Goal: Information Seeking & Learning: Learn about a topic

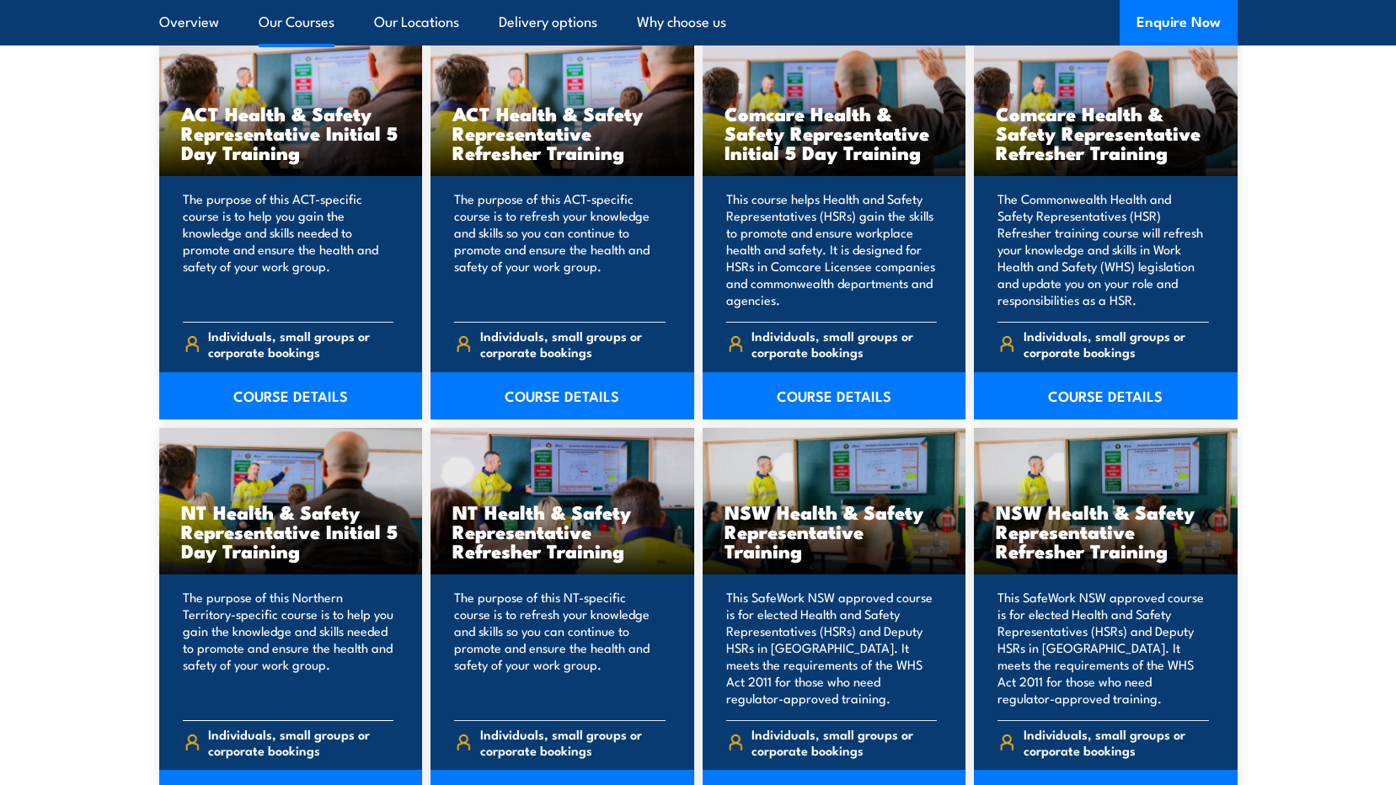
scroll to position [1516, 0]
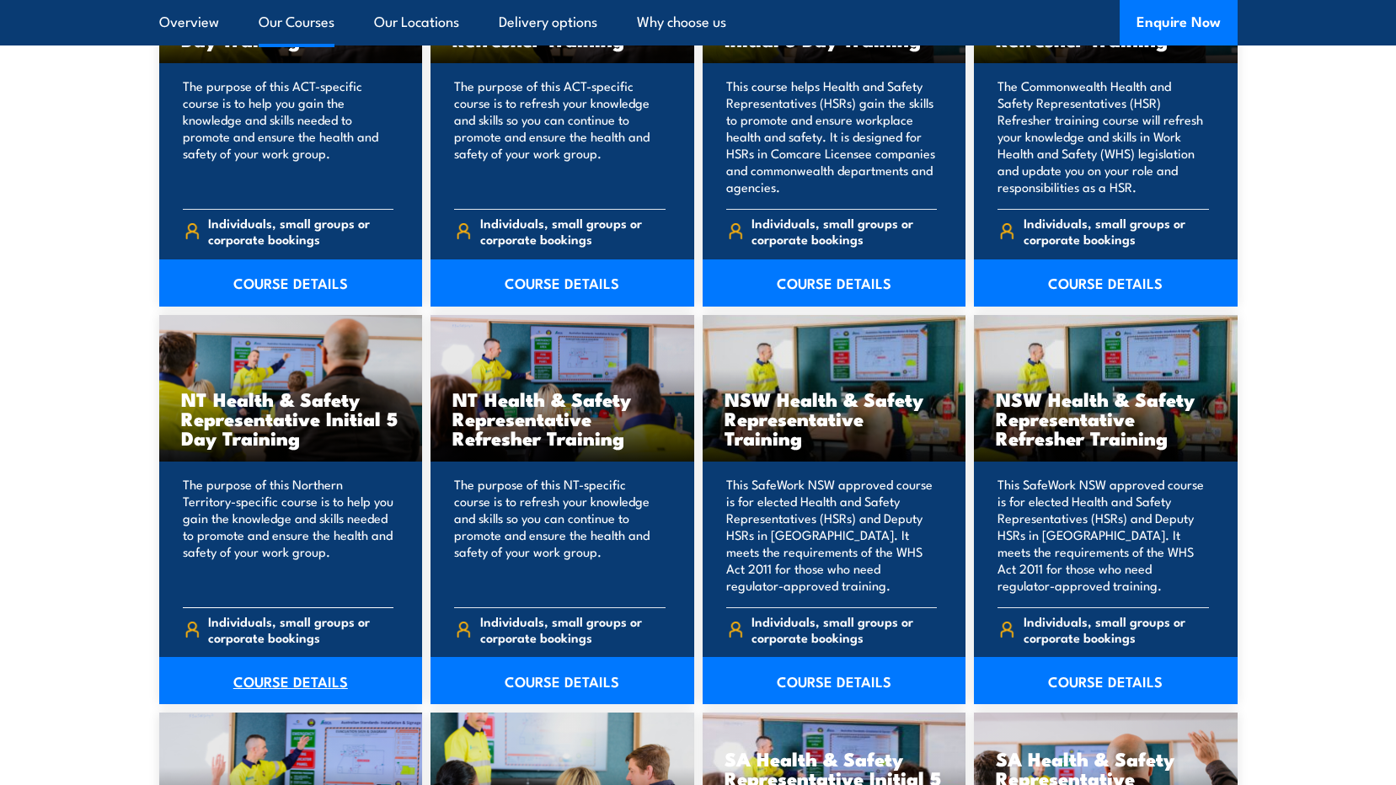
click at [301, 684] on link "COURSE DETAILS" at bounding box center [291, 680] width 264 height 47
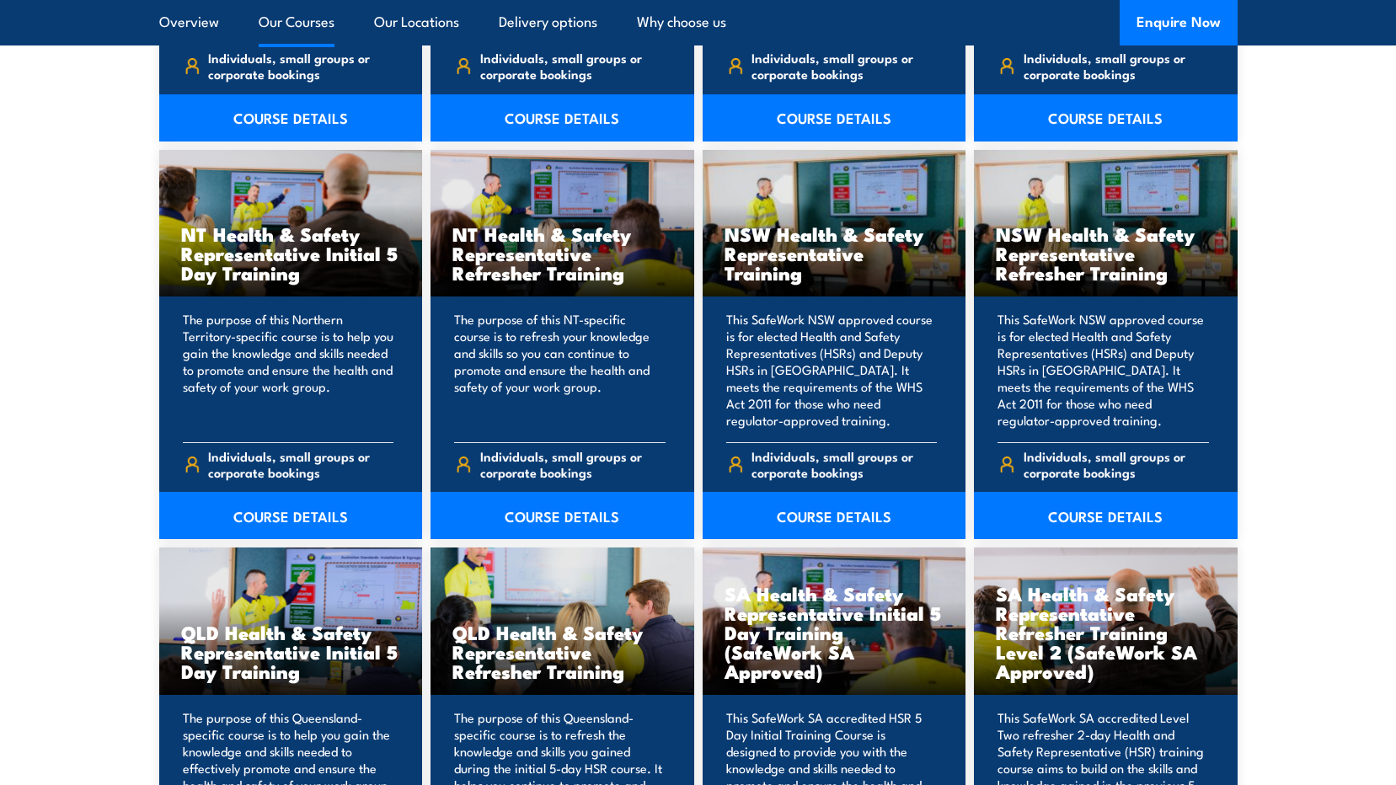
scroll to position [1853, 0]
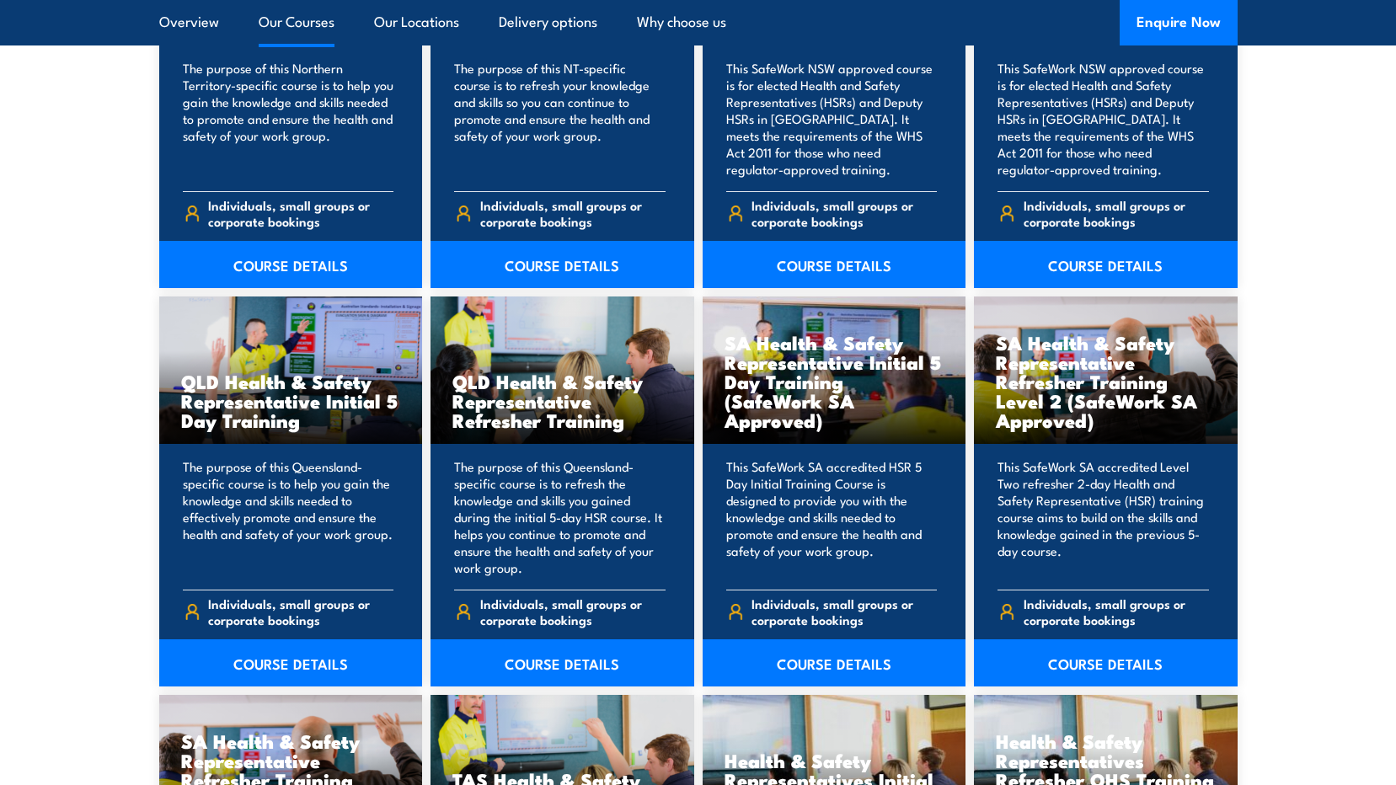
scroll to position [2106, 0]
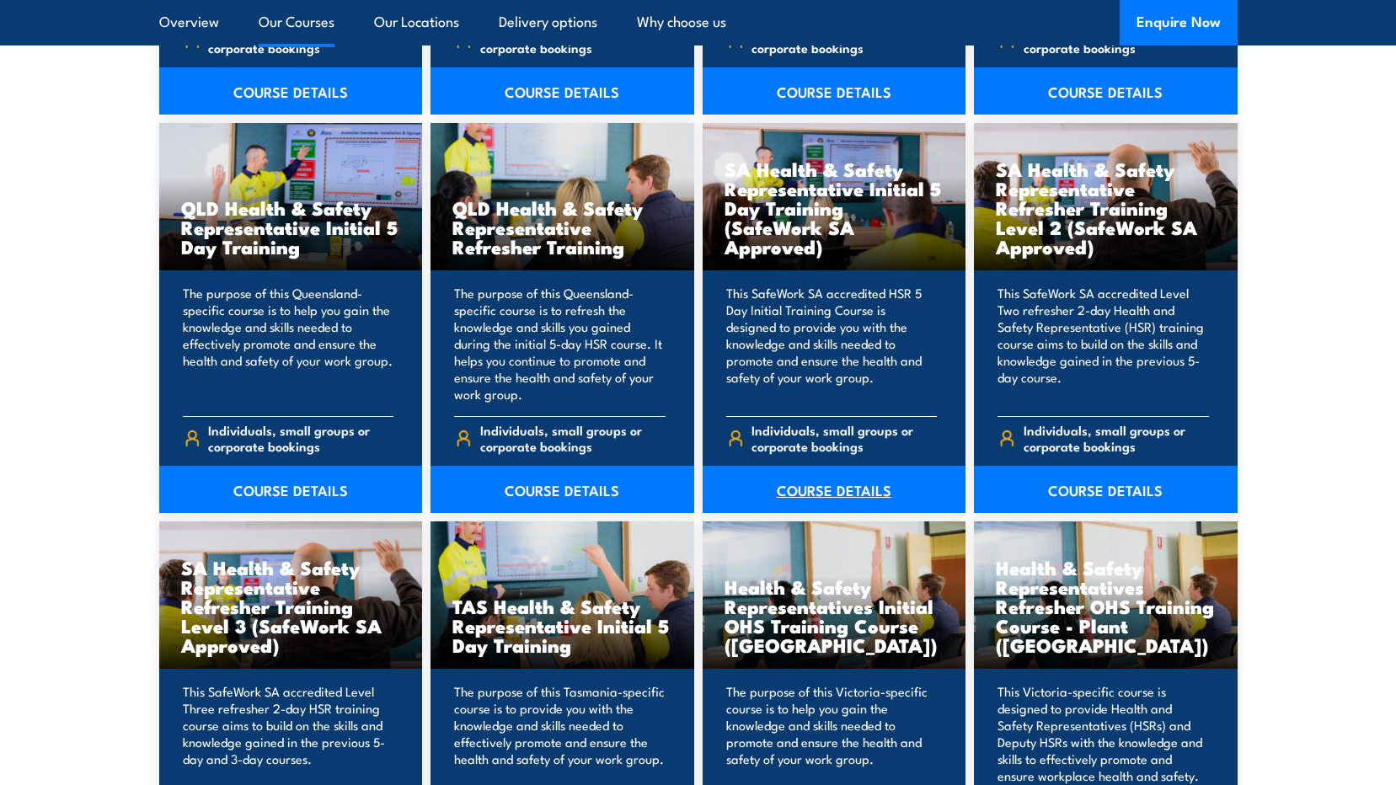
click at [814, 484] on link "COURSE DETAILS" at bounding box center [834, 489] width 264 height 47
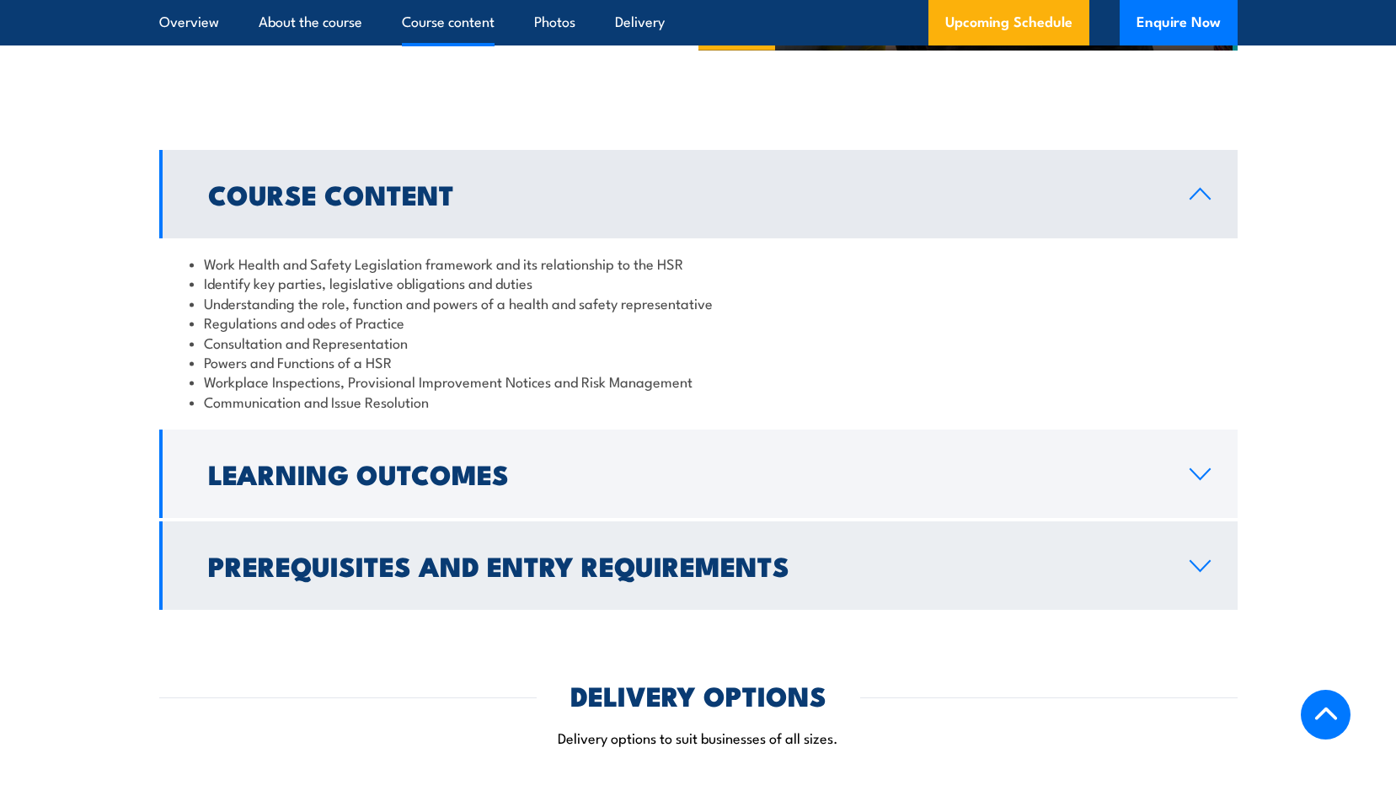
scroll to position [1685, 0]
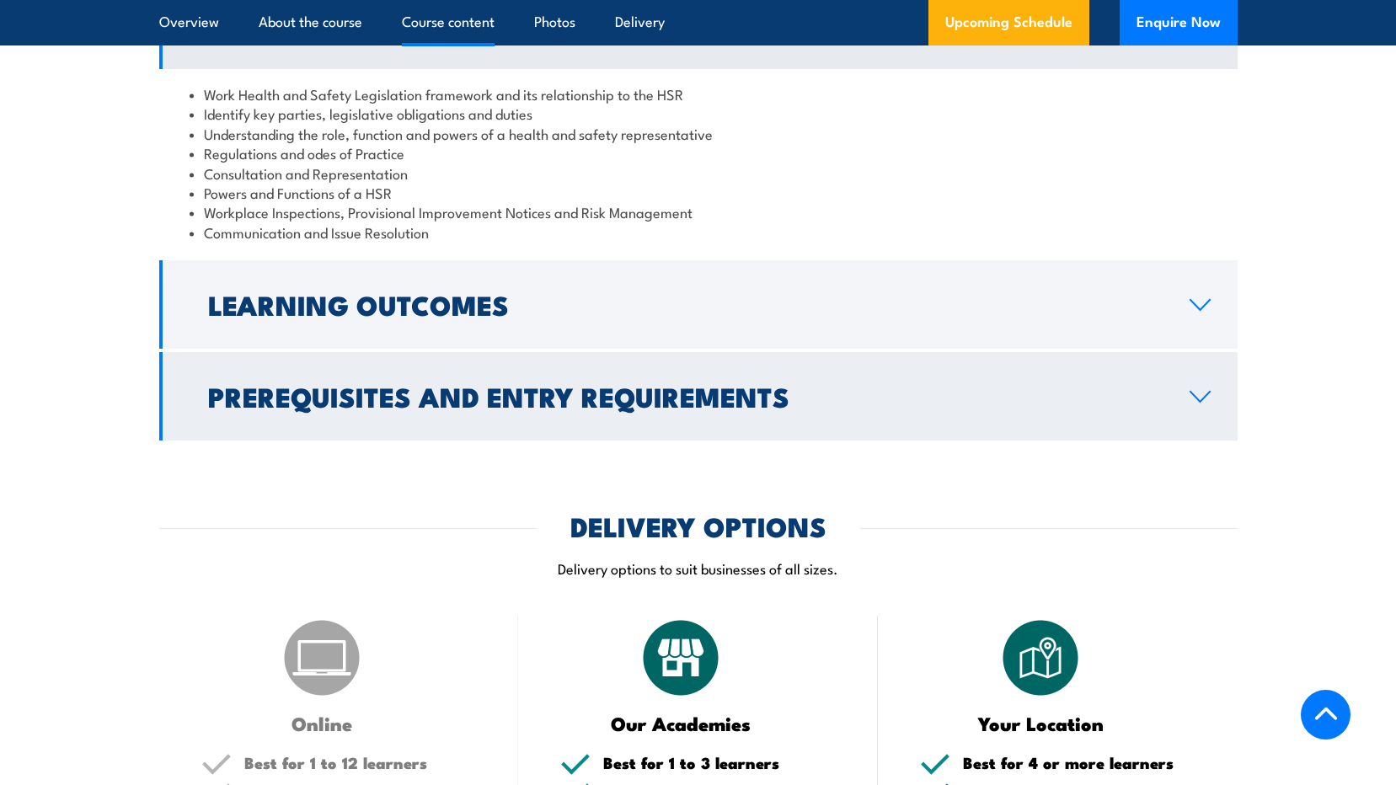
drag, startPoint x: 1187, startPoint y: 349, endPoint x: 1173, endPoint y: 347, distance: 13.6
click at [1187, 349] on link "Learning Outcomes" at bounding box center [698, 304] width 1078 height 88
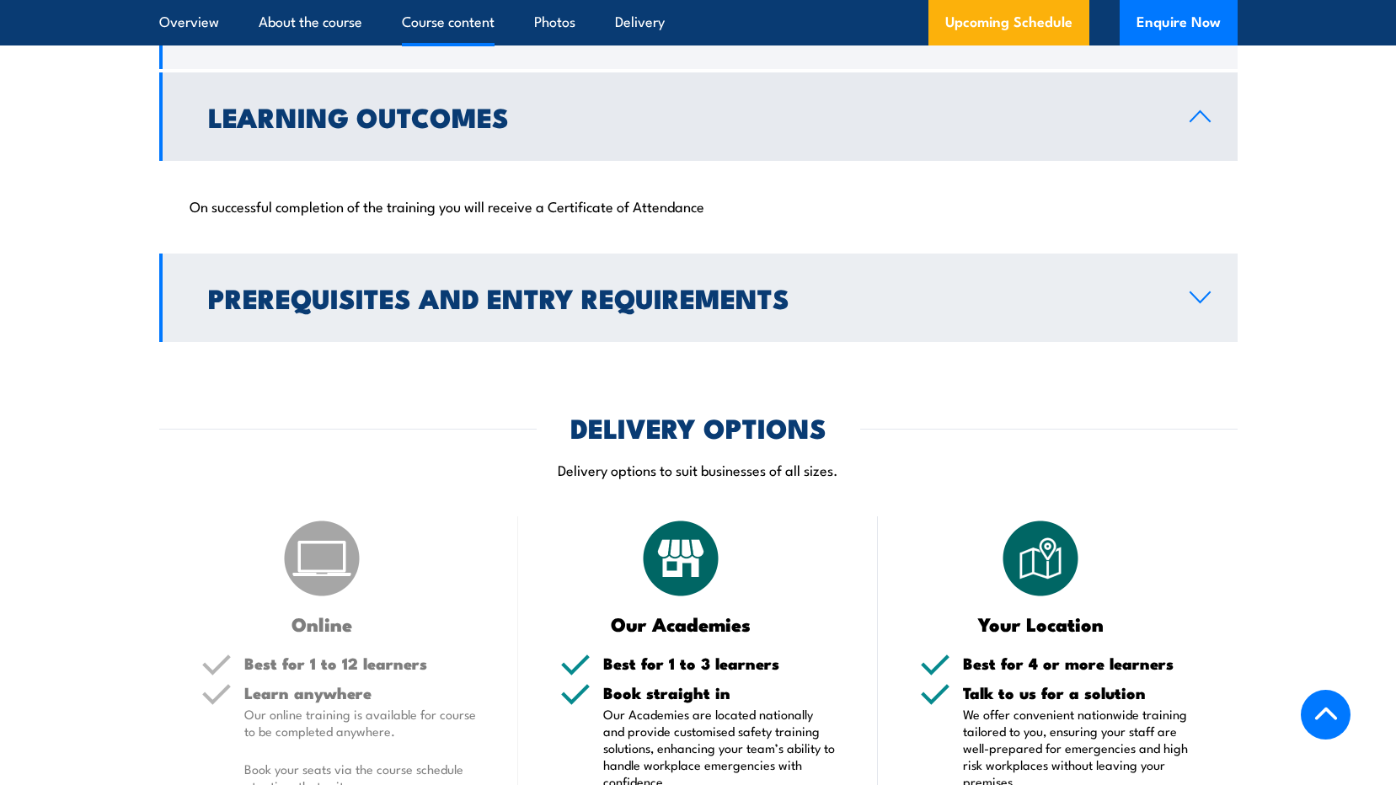
click at [310, 309] on h2 "Prerequisites and Entry Requirements" at bounding box center [685, 298] width 954 height 24
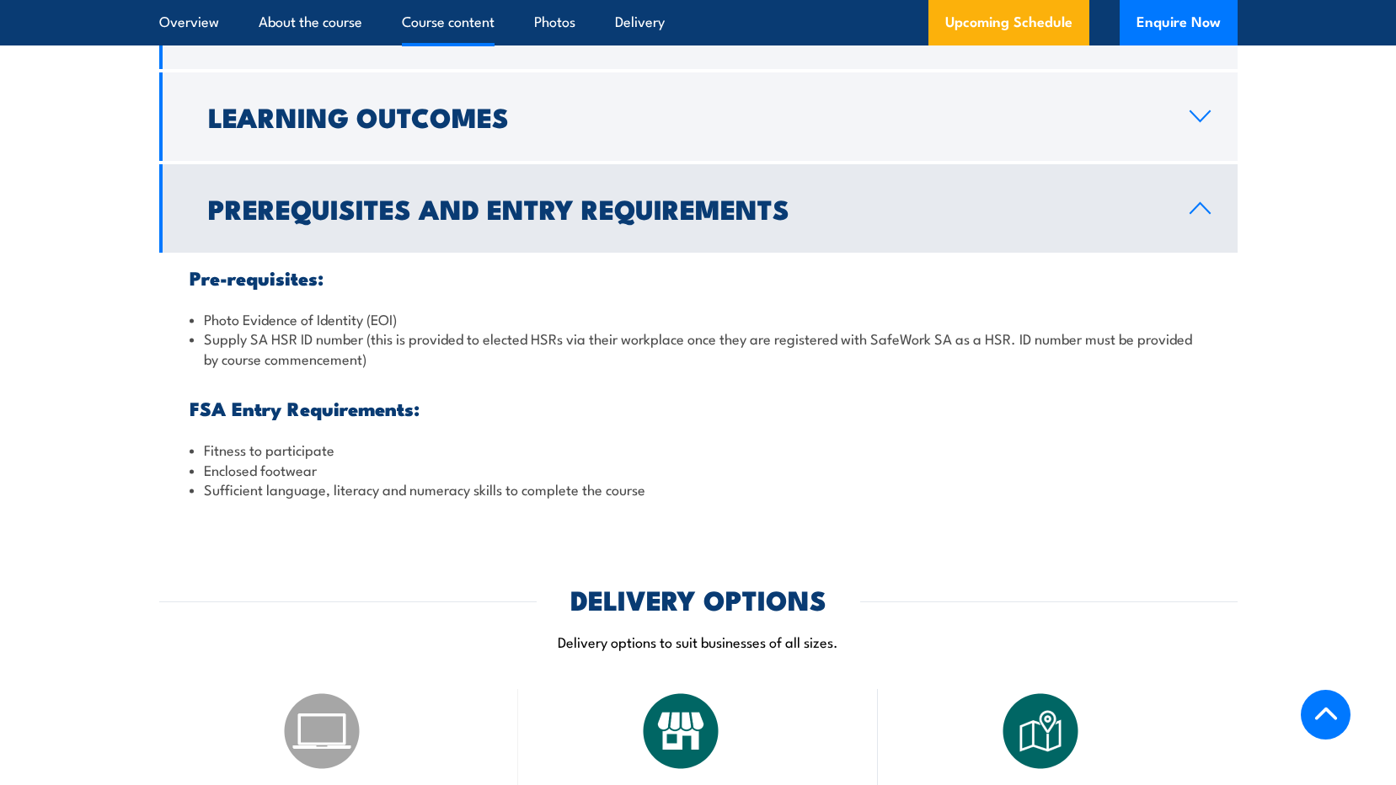
click at [301, 220] on h2 "Prerequisites and Entry Requirements" at bounding box center [685, 208] width 954 height 24
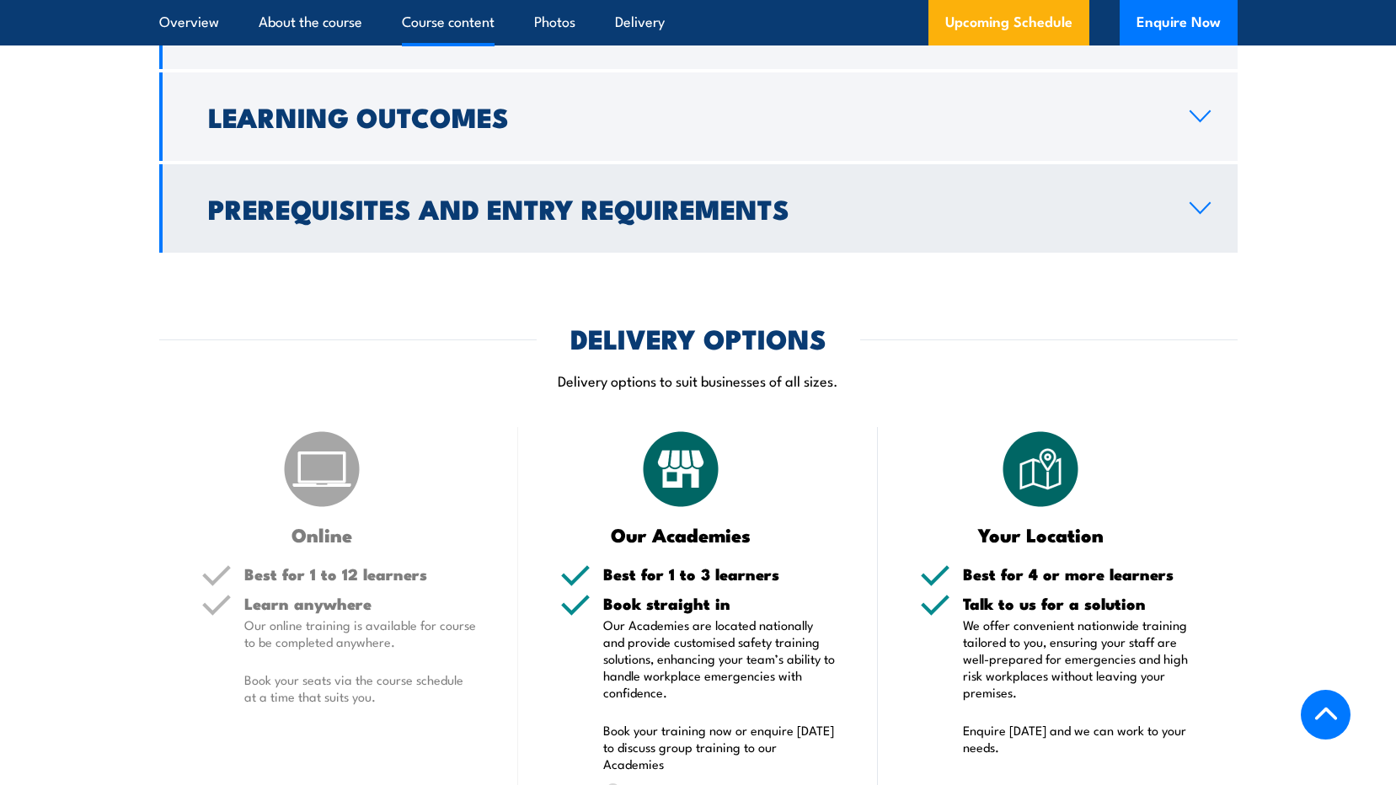
click at [285, 220] on h2 "Prerequisites and Entry Requirements" at bounding box center [685, 208] width 954 height 24
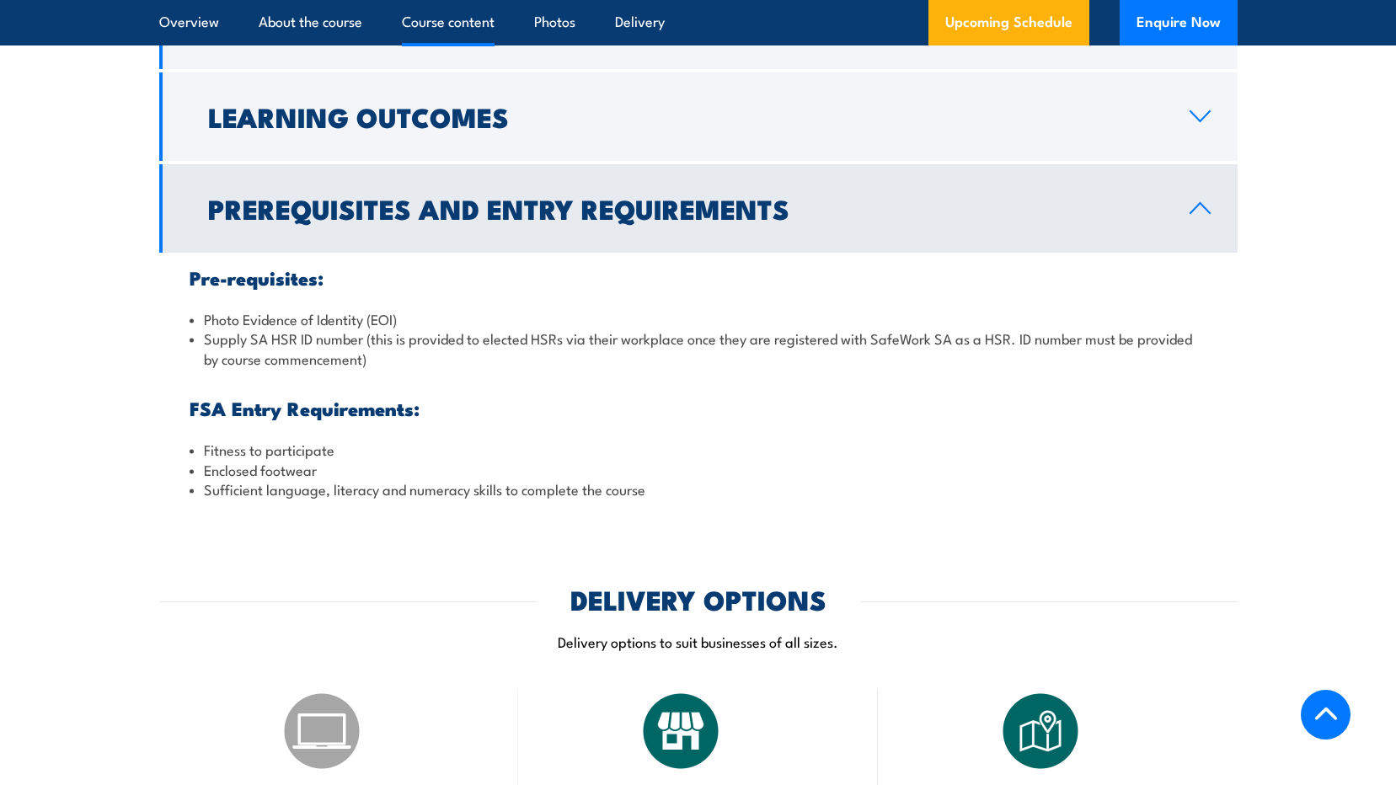
click at [285, 220] on h2 "Prerequisites and Entry Requirements" at bounding box center [685, 208] width 954 height 24
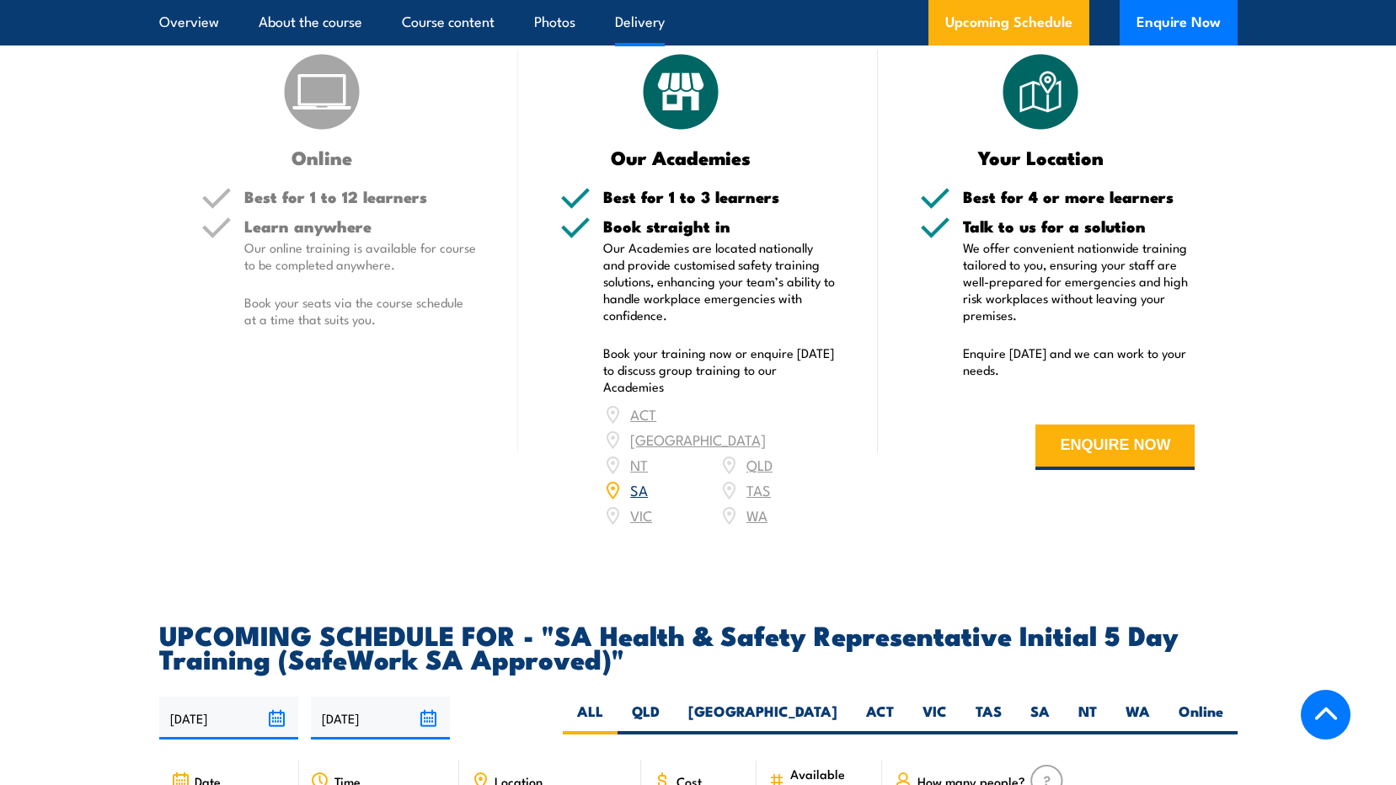
scroll to position [2021, 0]
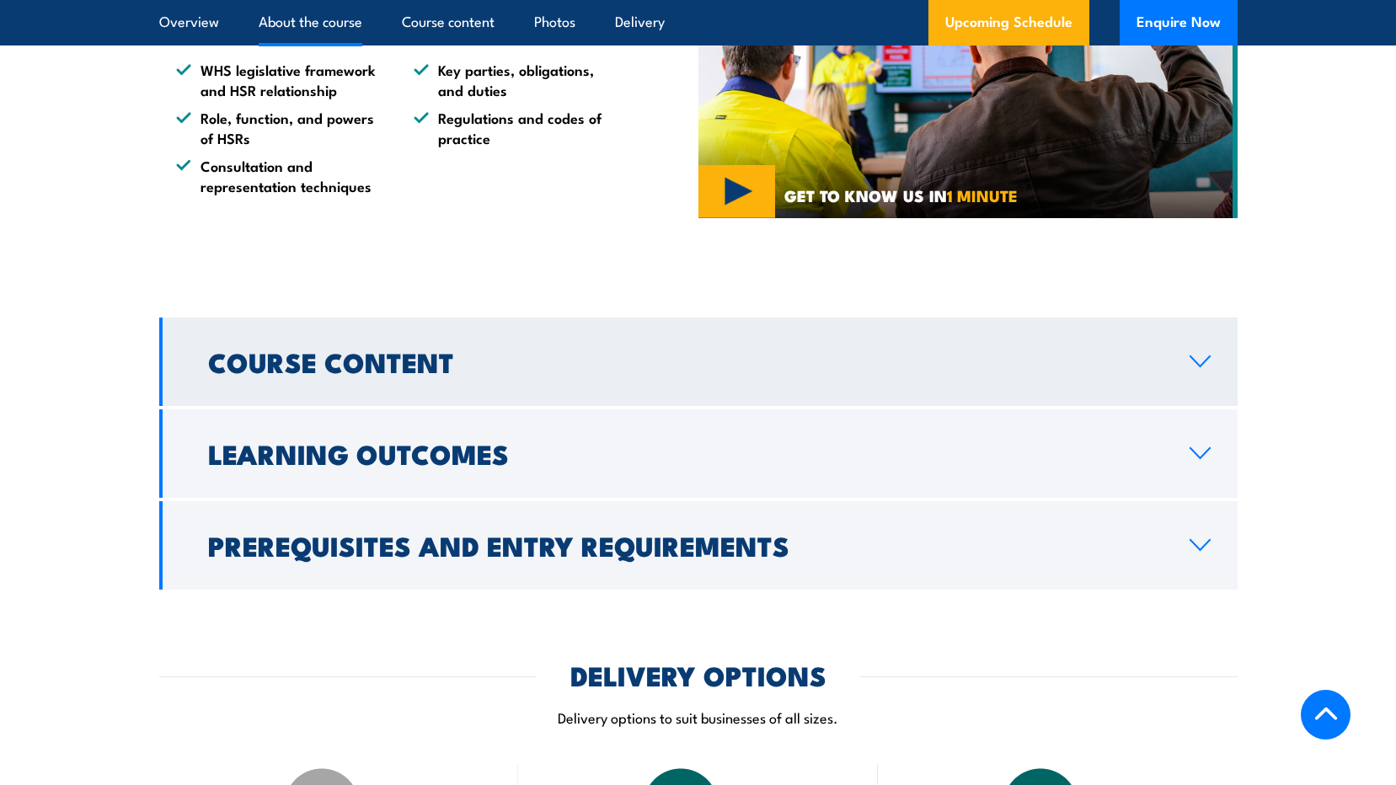
click at [291, 406] on link "Course Content" at bounding box center [698, 362] width 1078 height 88
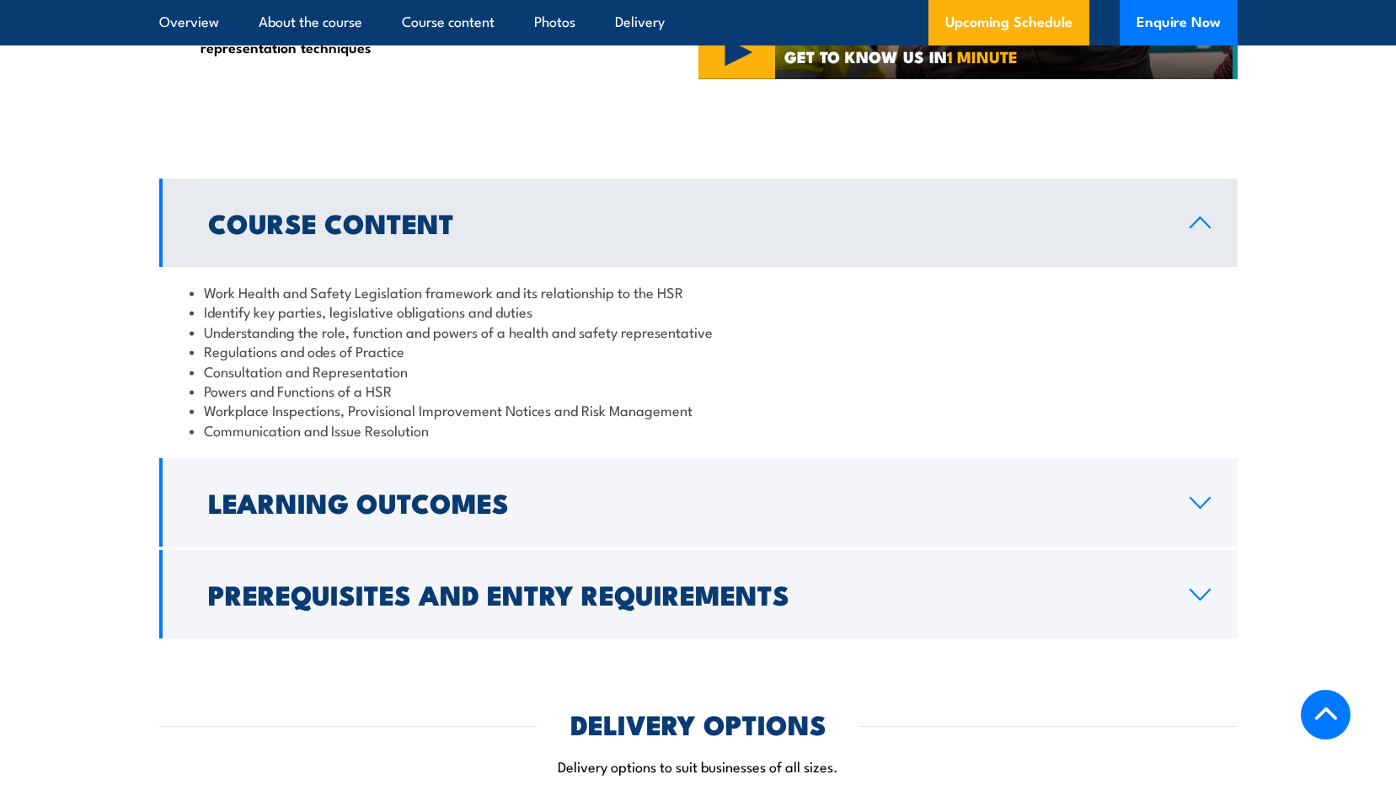
scroll to position [1516, 0]
